Goal: Check status: Check status

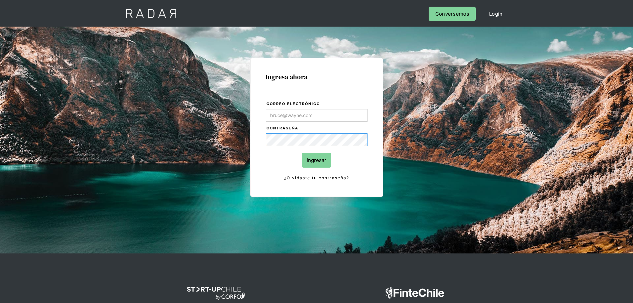
click at [314, 107] on form "Correo electrónico Contraseña Ingresar ¿Olvidaste tu contraseña?" at bounding box center [317, 140] width 102 height 81
click at [314, 124] on form "Correo electrónico Contraseña Ingresar ¿Olvidaste tu contraseña?" at bounding box center [317, 140] width 102 height 81
click at [317, 119] on input "Correo electrónico" at bounding box center [317, 115] width 102 height 13
click at [317, 117] on input "Correo electrónico" at bounding box center [317, 115] width 102 height 13
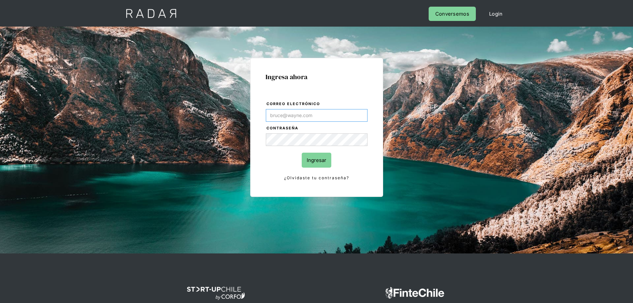
click at [311, 119] on input "Correo electrónico" at bounding box center [317, 115] width 102 height 13
type input "[PERSON_NAME][EMAIL_ADDRESS][DOMAIN_NAME]"
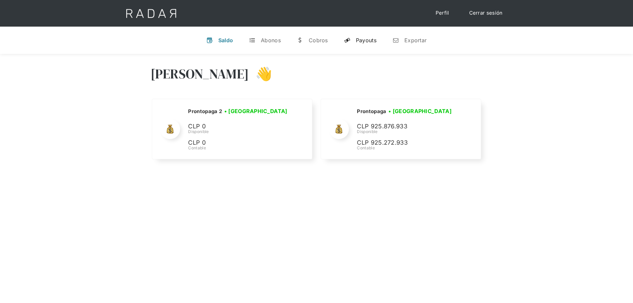
click at [374, 44] on link "y Payouts" at bounding box center [360, 40] width 43 height 17
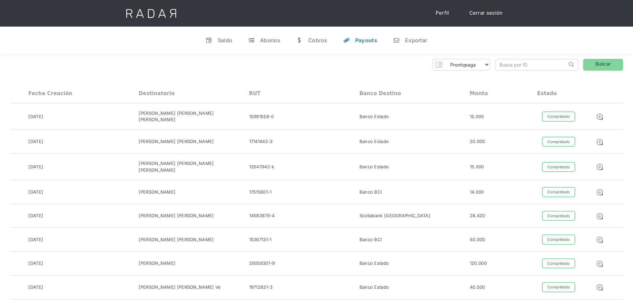
click at [518, 67] on input "search" at bounding box center [531, 64] width 71 height 11
paste input "bd0af32b-aeba-4a8a-a996-74ad91834cca"
type input "bd0af32b-aeba-4a8a-a996-74ad91834cca"
click at [592, 62] on link "Buscar" at bounding box center [603, 65] width 40 height 12
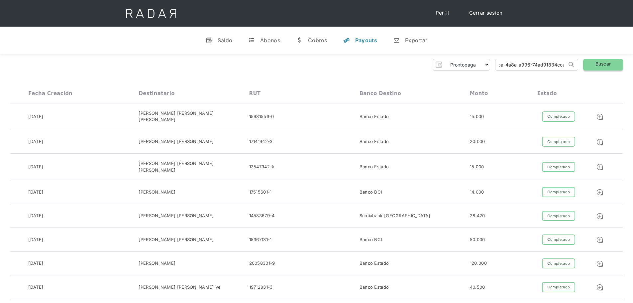
scroll to position [0, 0]
click at [598, 66] on link "Buscar" at bounding box center [603, 65] width 40 height 12
click at [546, 65] on input "bd0af32b-aeba-4a8a-a996-74ad91834cca" at bounding box center [531, 64] width 71 height 11
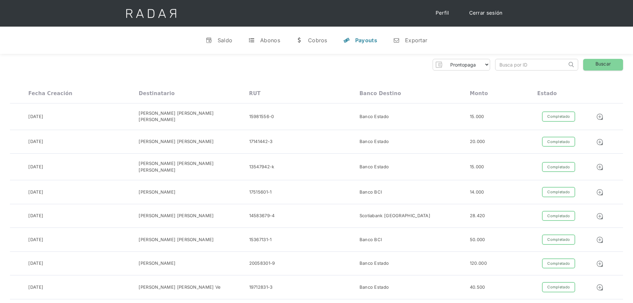
click at [505, 69] on input "search" at bounding box center [531, 64] width 71 height 11
paste input "bd0af32b-aeba-4a8a-a996-74ad91834cca"
click at [595, 65] on link "Buscar" at bounding box center [603, 65] width 40 height 12
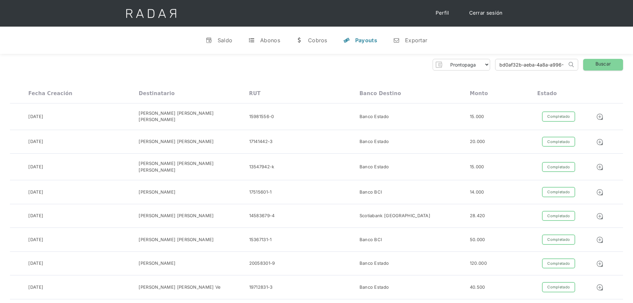
click at [528, 64] on input "bd0af32b-aeba-4a8a-a996-74ad91834cca" at bounding box center [531, 64] width 71 height 11
paste input "0311e58f-2ee7-4d11-afae-d4125cf6520c"
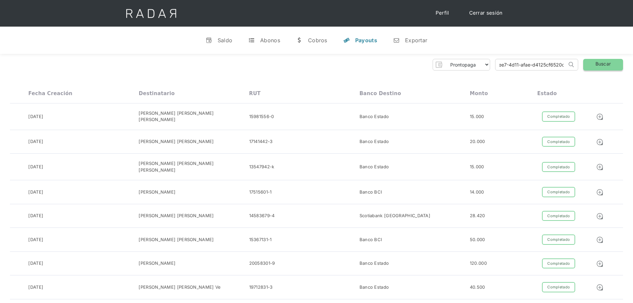
click at [610, 62] on link "Buscar" at bounding box center [603, 65] width 40 height 12
click at [534, 65] on input "0311e58f-2ee7-4d11-afae-d4125cf6520c" at bounding box center [531, 64] width 71 height 11
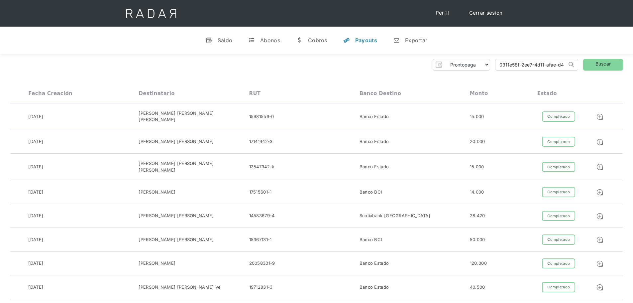
paste input "45e60269-c1dd-4a63-b2e8-d65dac74199e"
click at [614, 63] on link "Buscar" at bounding box center [603, 65] width 40 height 12
click at [544, 63] on input "45e60269-c1dd-4a63-b2e8-d65dac74199e" at bounding box center [531, 64] width 71 height 11
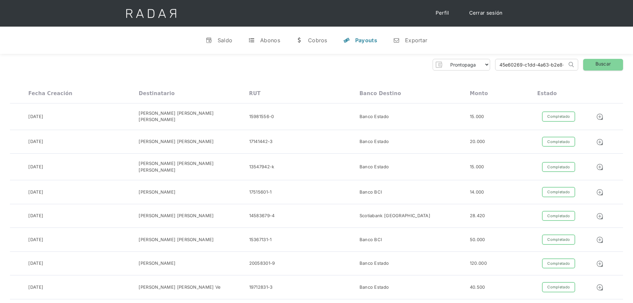
click at [544, 63] on input "45e60269-c1dd-4a63-b2e8-d65dac74199e" at bounding box center [531, 64] width 71 height 11
paste input "1e4e3225-d6b1-44d5-81f1-47fbd2f56d3b"
type input "1e4e3225-d6b1-44d5-81f1-47fbd2f56d3b"
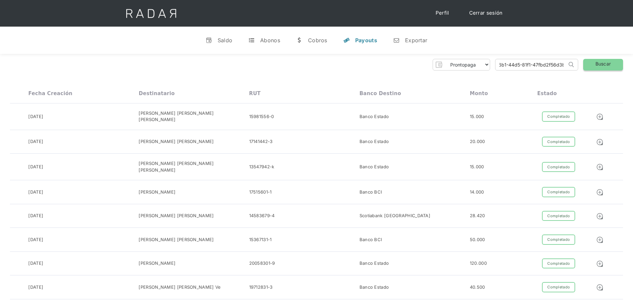
scroll to position [0, 0]
click at [602, 62] on link "Buscar" at bounding box center [603, 65] width 40 height 12
